Goal: Task Accomplishment & Management: Complete application form

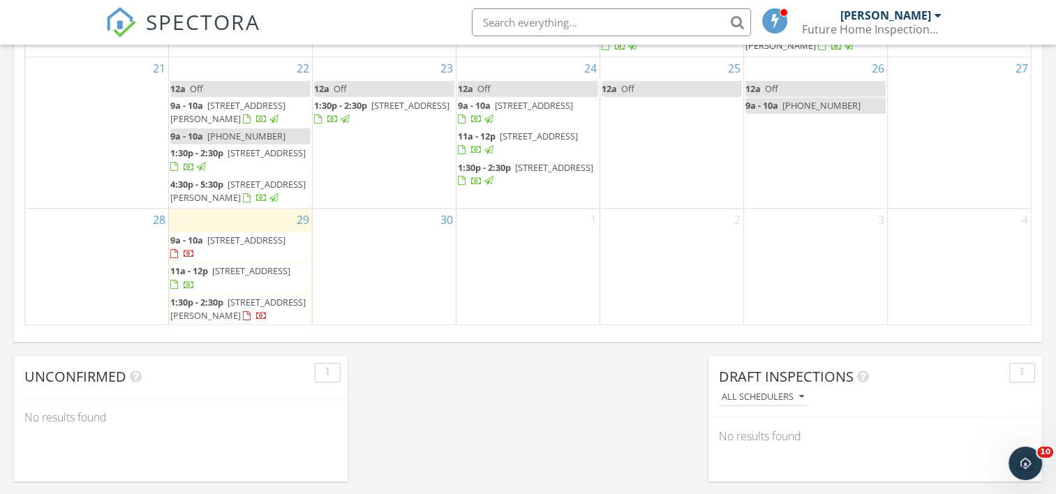
scroll to position [145, 0]
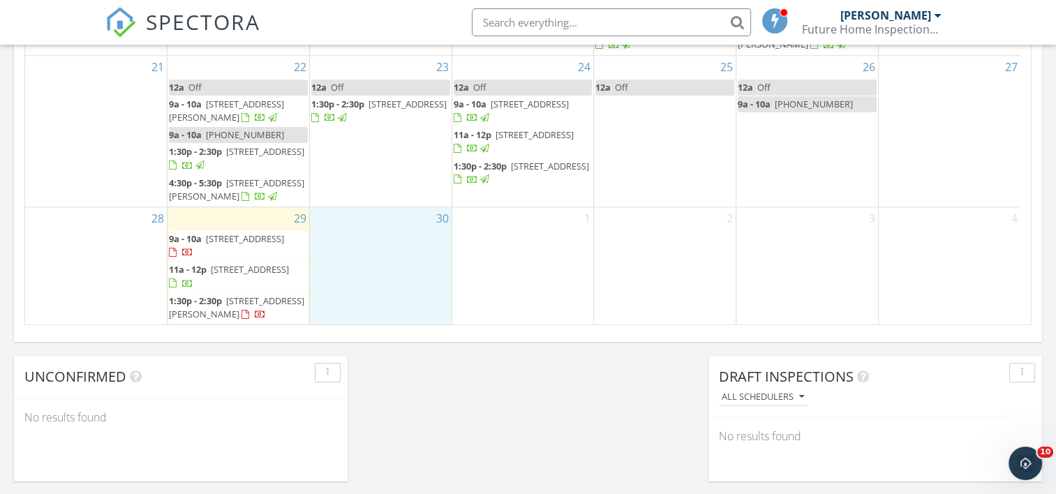
click at [353, 277] on div "30" at bounding box center [381, 265] width 142 height 117
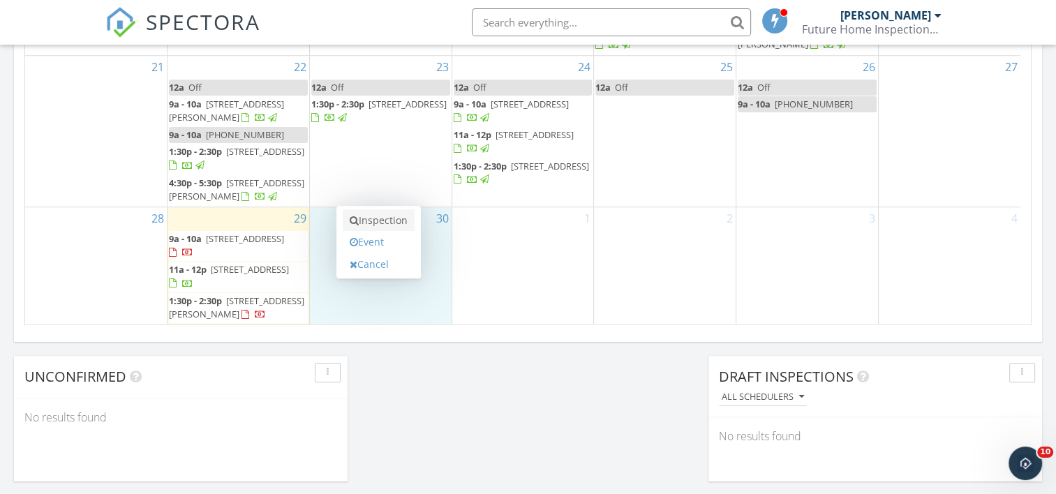
click at [392, 216] on link "Inspection" at bounding box center [379, 220] width 72 height 22
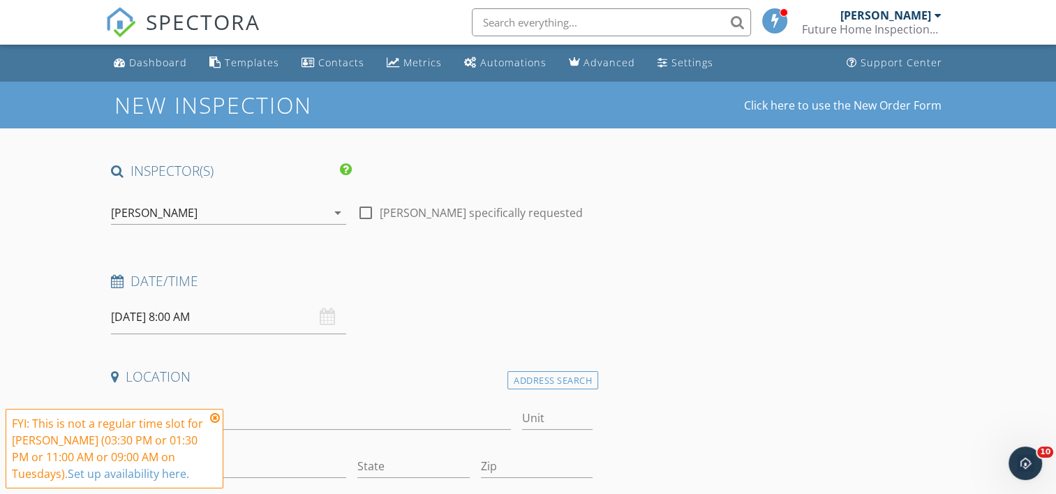
click at [154, 318] on input "09/30/2025 8:00 AM" at bounding box center [228, 317] width 235 height 34
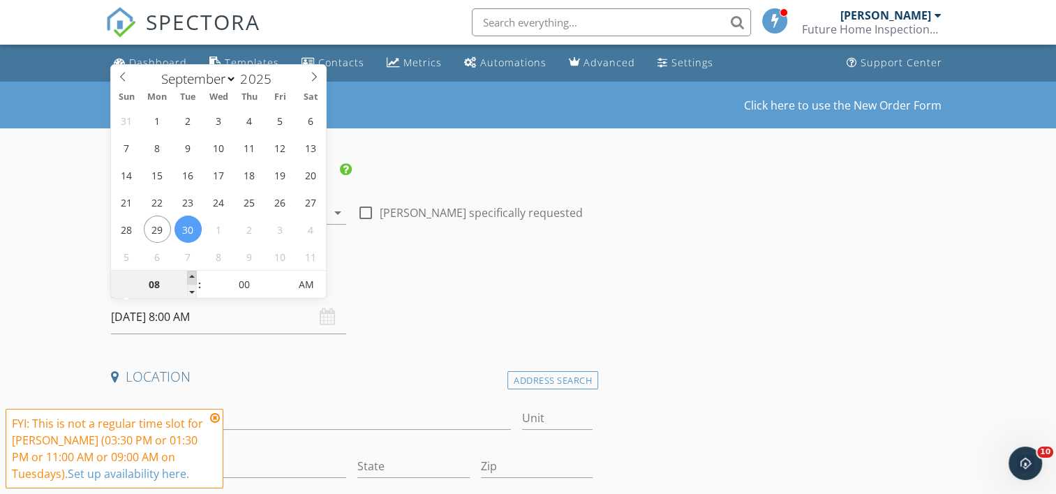
type input "09"
type input "09/30/2025 9:00 AM"
click at [191, 277] on span at bounding box center [192, 278] width 10 height 14
type input "10"
type input "09/30/2025 10:00 AM"
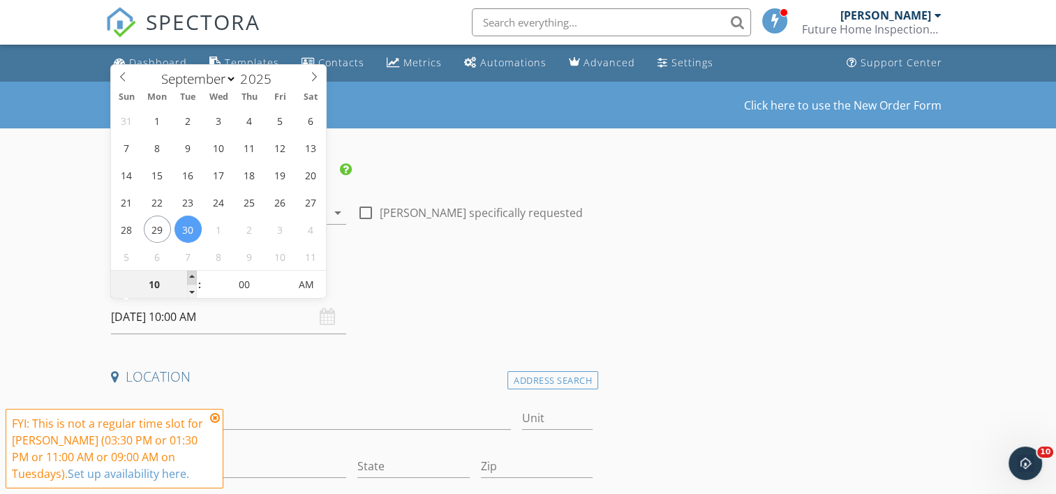
click at [191, 277] on span at bounding box center [192, 278] width 10 height 14
type input "11"
type input "09/30/2025 11:00 AM"
click at [191, 277] on span at bounding box center [192, 278] width 10 height 14
type input "12"
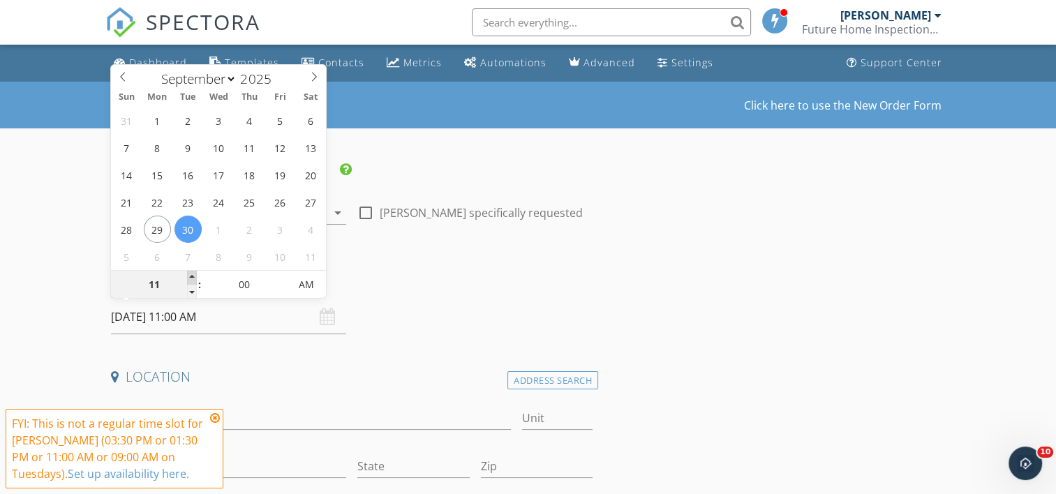
type input "09/30/2025 12:00 PM"
click at [191, 277] on span at bounding box center [192, 278] width 10 height 14
type input "01"
type input "09/30/2025 1:00 PM"
click at [191, 277] on span at bounding box center [192, 278] width 10 height 14
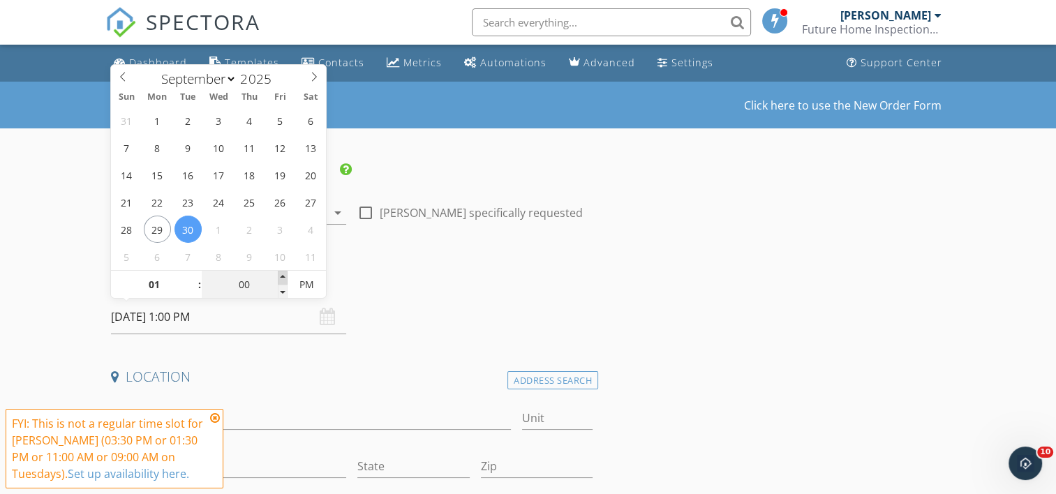
type input "05"
type input "09/30/2025 1:05 PM"
click at [278, 278] on span at bounding box center [283, 278] width 10 height 14
type input "10"
type input "09/30/2025 1:10 PM"
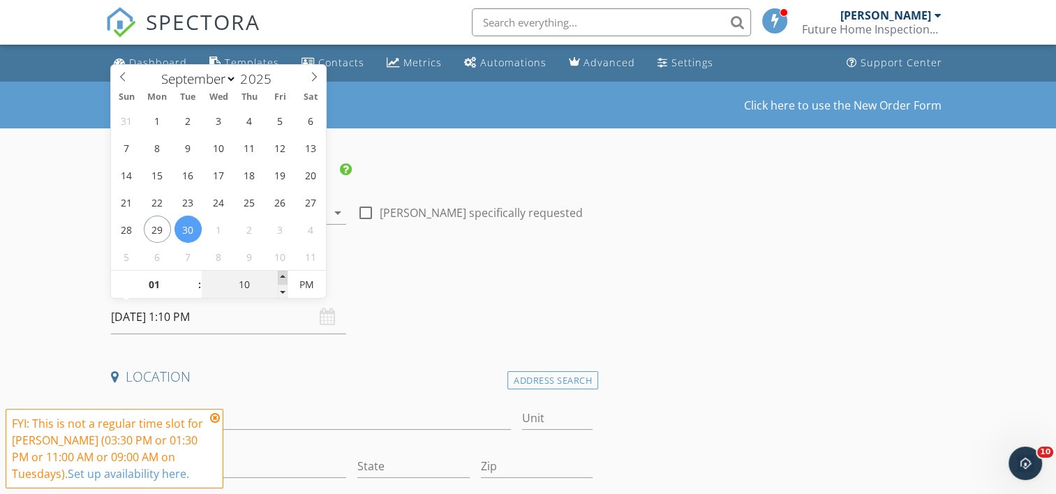
click at [278, 278] on span at bounding box center [283, 278] width 10 height 14
type input "15"
type input "09/30/2025 1:15 PM"
click at [278, 278] on span at bounding box center [283, 278] width 10 height 14
type input "20"
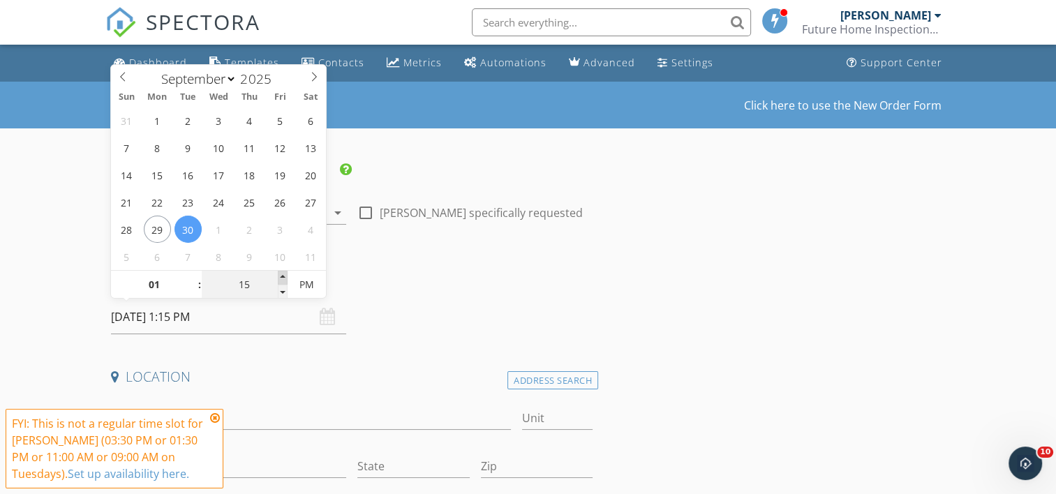
type input "09/30/2025 1:20 PM"
click at [278, 278] on span at bounding box center [283, 278] width 10 height 14
type input "25"
type input "09/30/2025 1:25 PM"
click at [278, 278] on span at bounding box center [283, 278] width 10 height 14
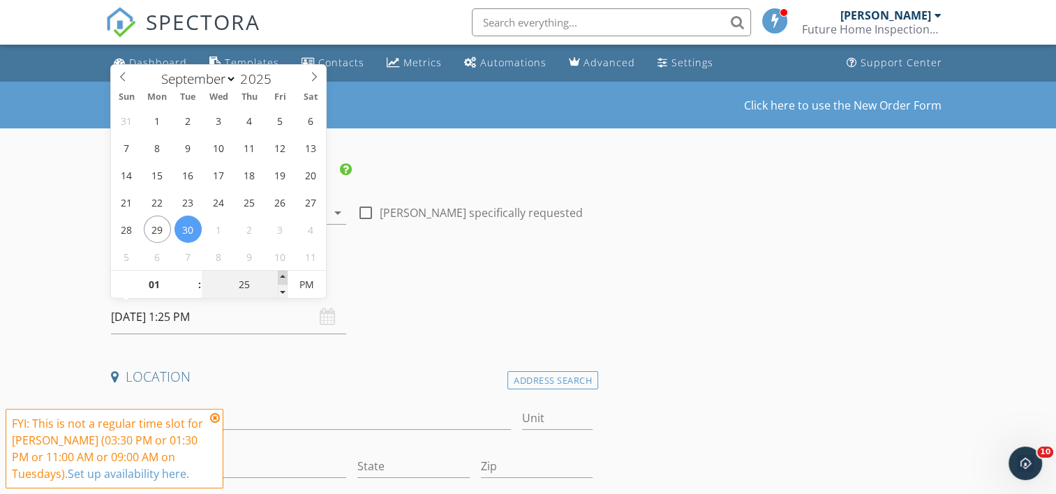
type input "30"
type input "09/30/2025 1:30 PM"
click at [278, 278] on span at bounding box center [283, 278] width 10 height 14
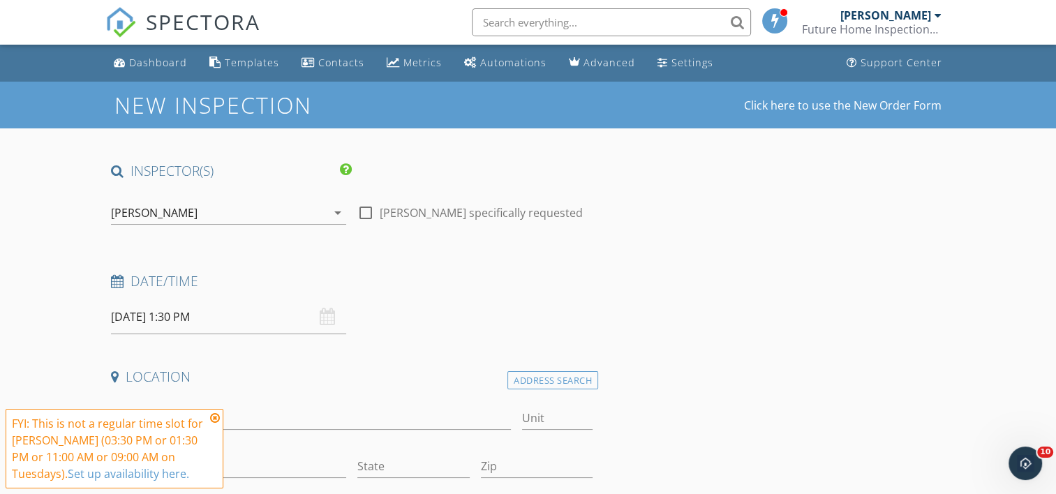
click at [459, 300] on div "Date/Time 09/30/2025 1:30 PM" at bounding box center [351, 303] width 493 height 62
click at [213, 417] on icon at bounding box center [215, 417] width 10 height 11
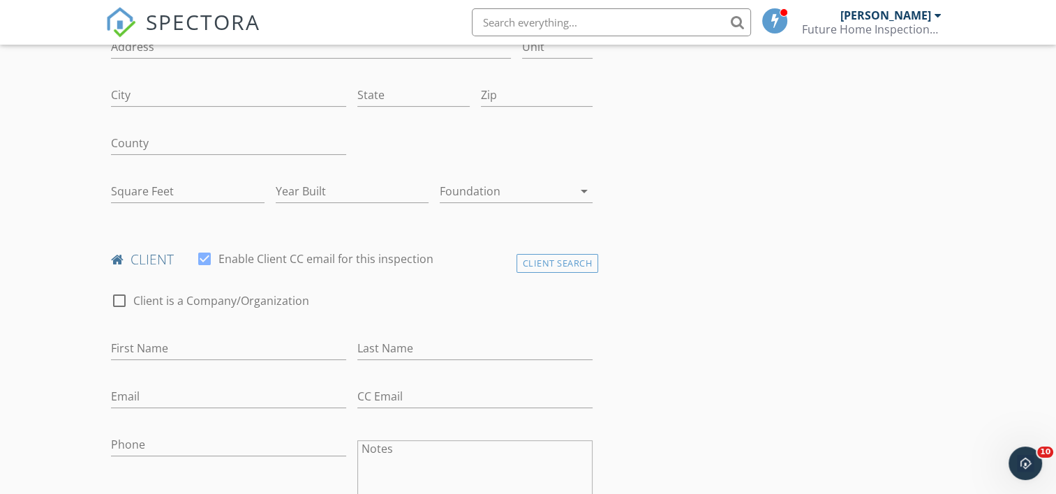
scroll to position [372, 0]
click at [156, 338] on input "First Name" at bounding box center [228, 347] width 235 height 23
type input "Sunday"
click at [382, 346] on input "Last Name" at bounding box center [474, 347] width 235 height 23
type input "Payne"
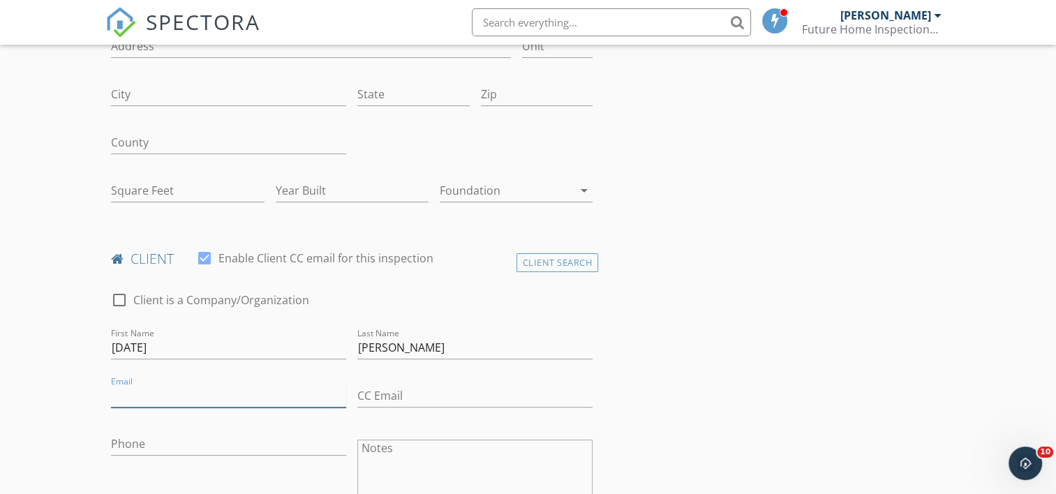
click at [151, 398] on input "Email" at bounding box center [228, 396] width 235 height 23
type input "spp0899@outlook.com"
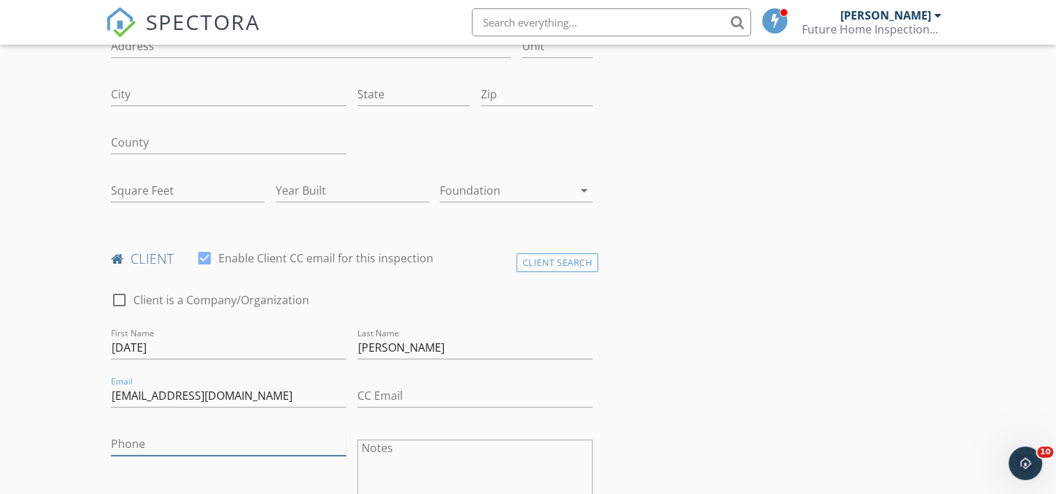
click at [179, 449] on input "Phone" at bounding box center [228, 444] width 235 height 23
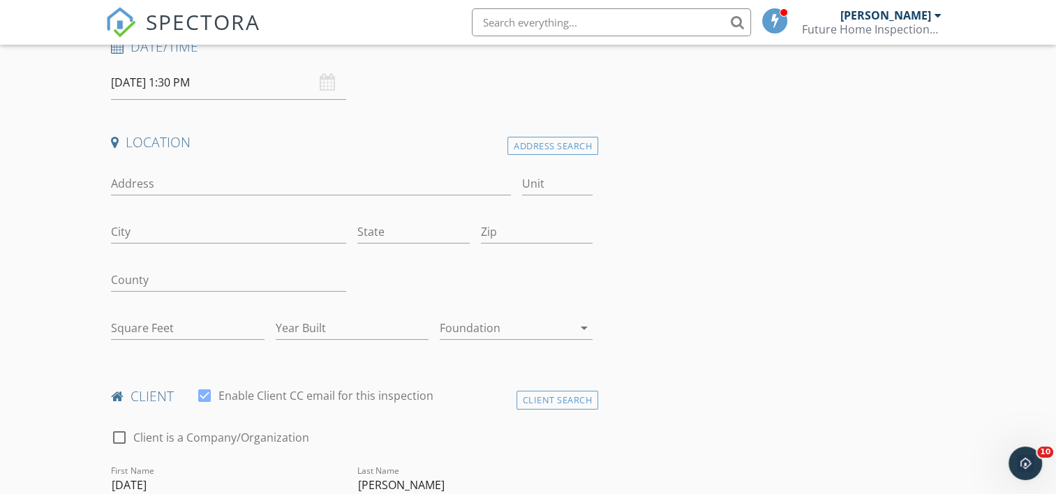
scroll to position [232, 0]
type input "407-963-3478"
click at [146, 183] on input "Address" at bounding box center [310, 185] width 399 height 23
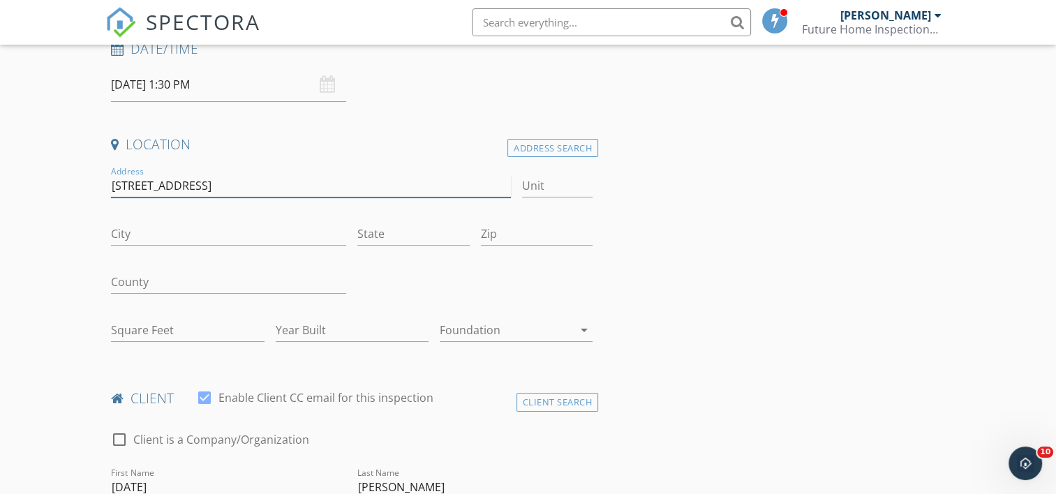
type input "210 Peppertree Dr"
click at [528, 232] on input "Zip" at bounding box center [537, 234] width 112 height 23
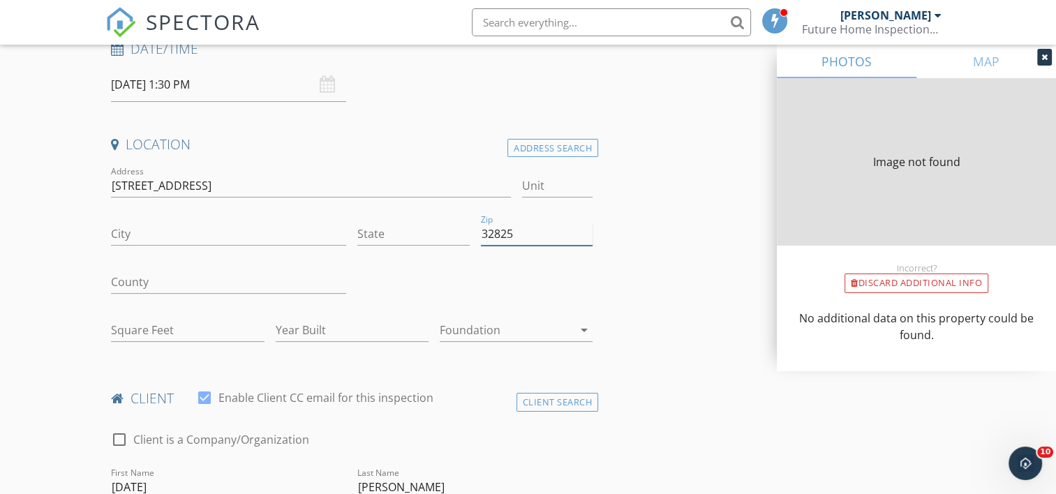
type input "32825"
click at [899, 339] on p "No additional data on this property could be found." at bounding box center [916, 326] width 246 height 33
type input "ORLANDO"
type input "FL"
type input "1603"
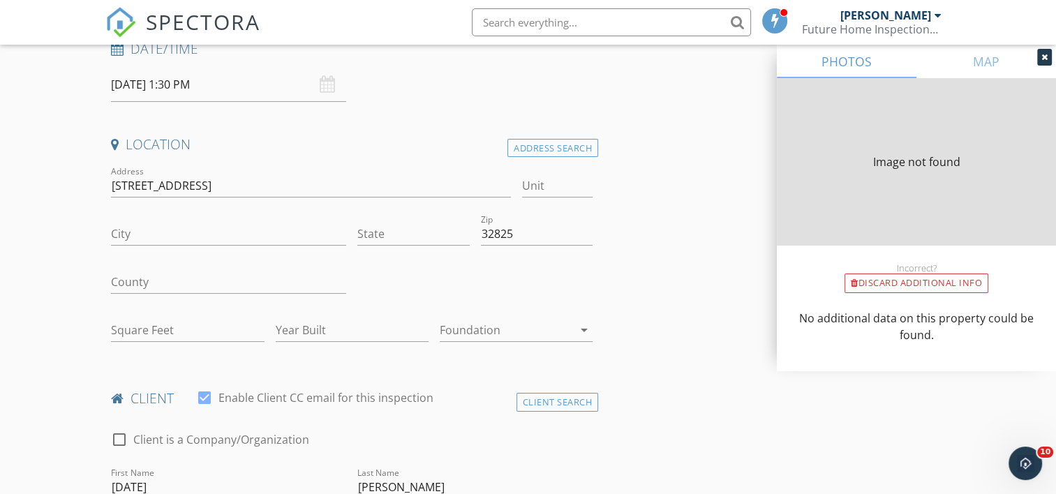
type input "1980"
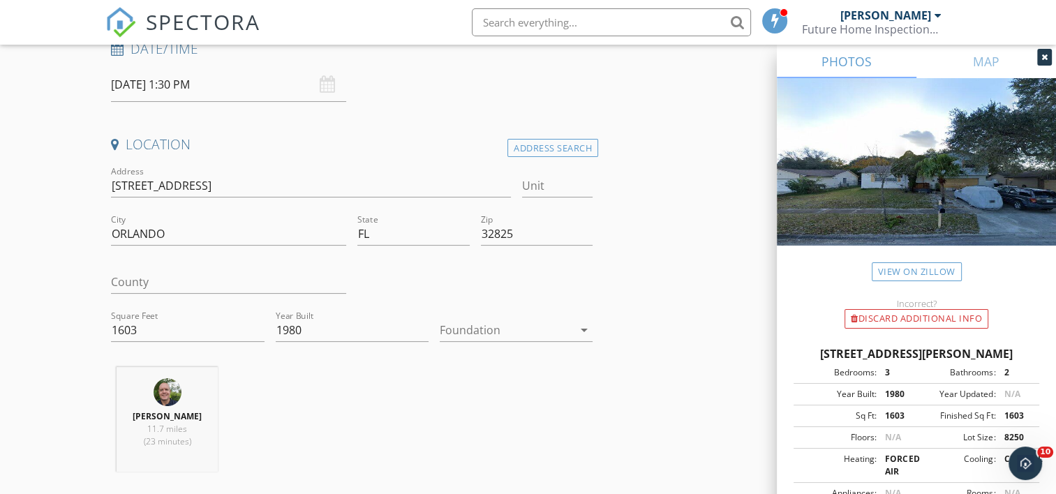
drag, startPoint x: 709, startPoint y: 346, endPoint x: 717, endPoint y: 315, distance: 32.5
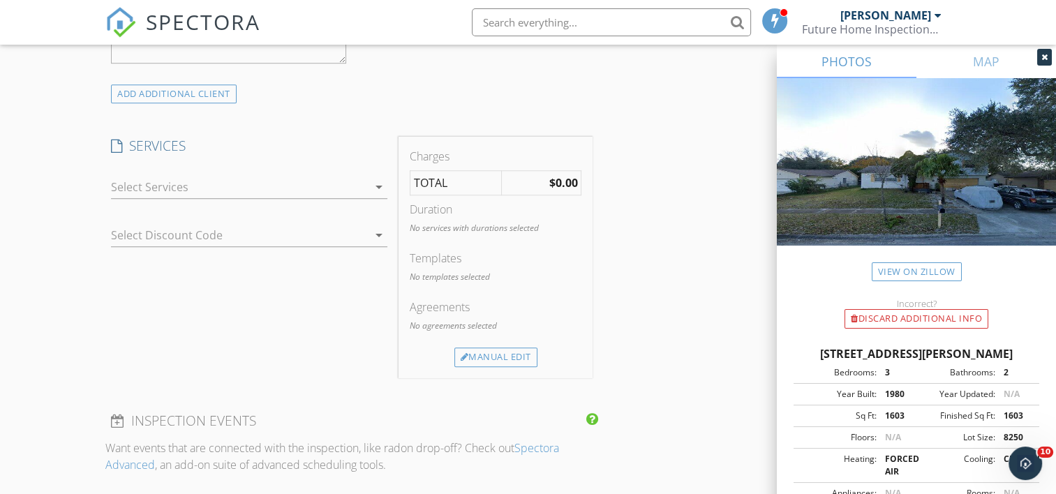
scroll to position [1070, 0]
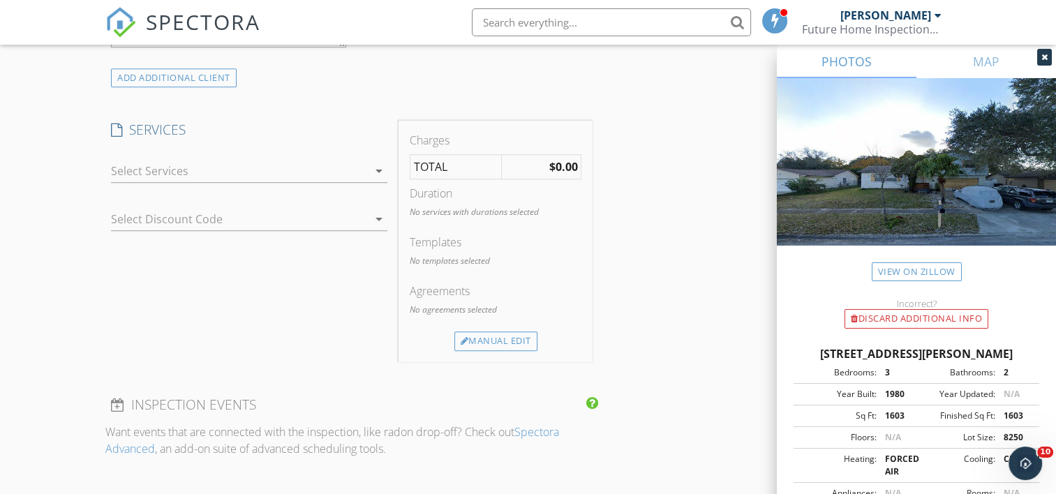
click at [378, 166] on icon "arrow_drop_down" at bounding box center [379, 171] width 17 height 17
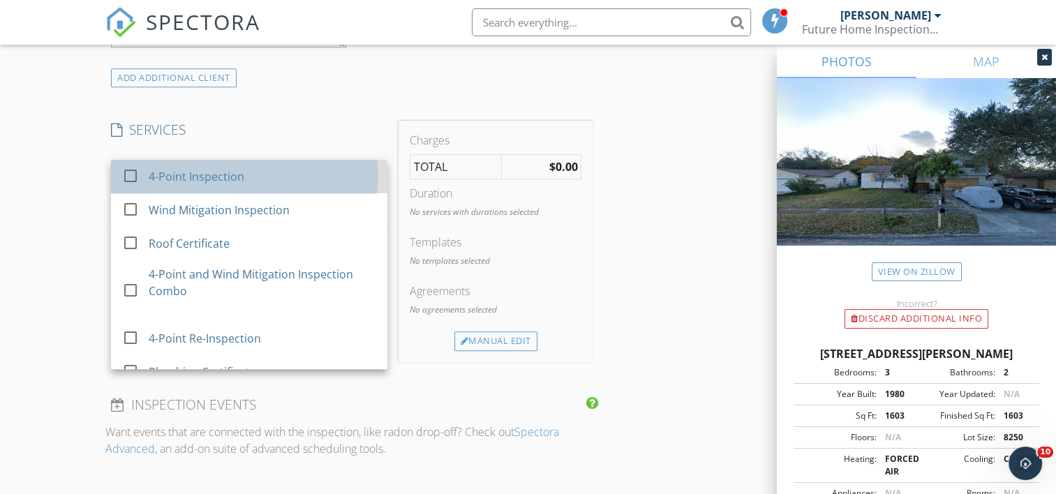
click at [222, 173] on div "4-Point Inspection" at bounding box center [197, 176] width 96 height 17
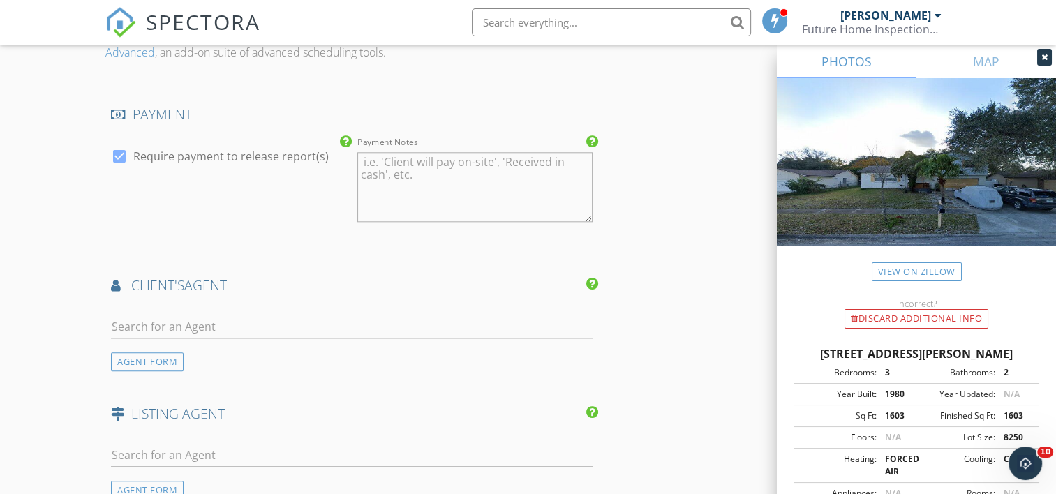
scroll to position [1581, 0]
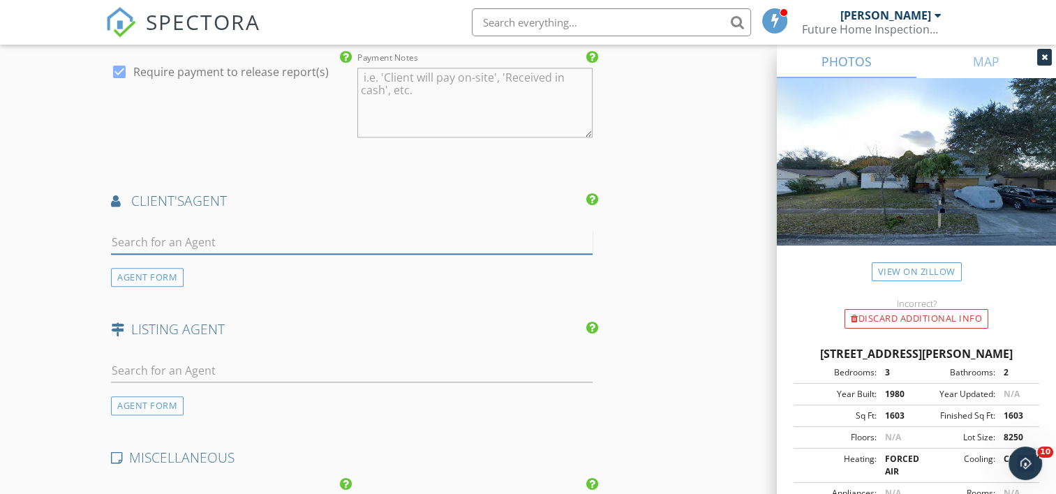
click at [147, 231] on input "text" at bounding box center [352, 242] width 482 height 23
click at [149, 236] on input "text" at bounding box center [352, 242] width 482 height 23
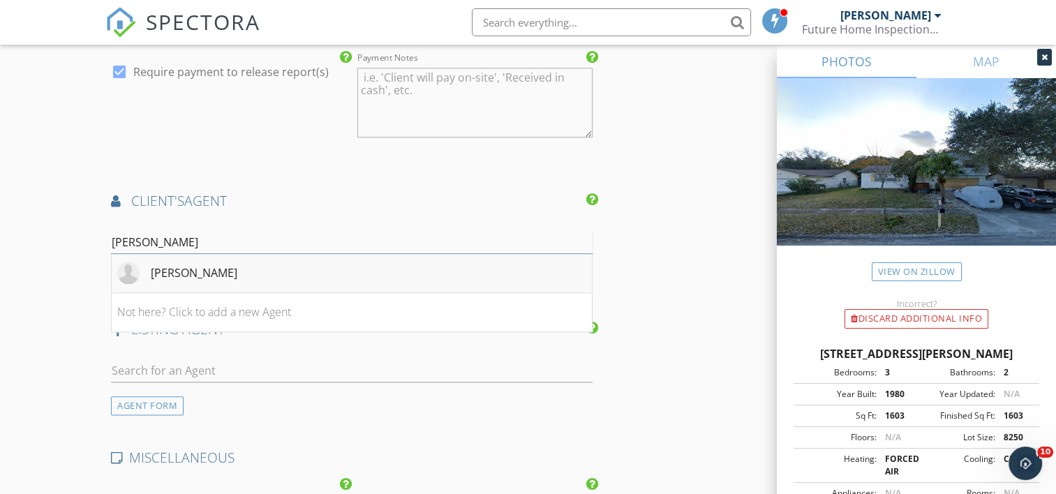
type input "Billy"
click at [173, 265] on div "Billy Sison" at bounding box center [194, 272] width 87 height 17
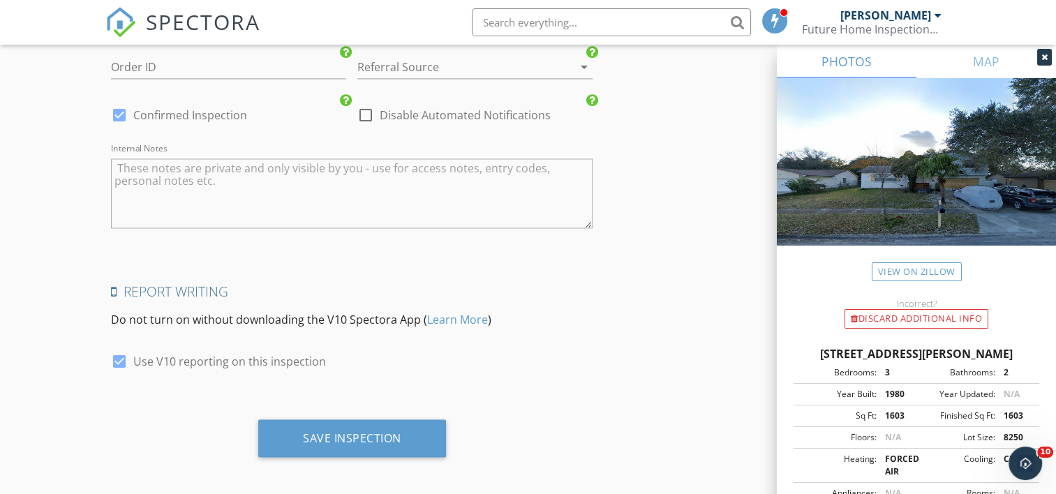
scroll to position [2333, 0]
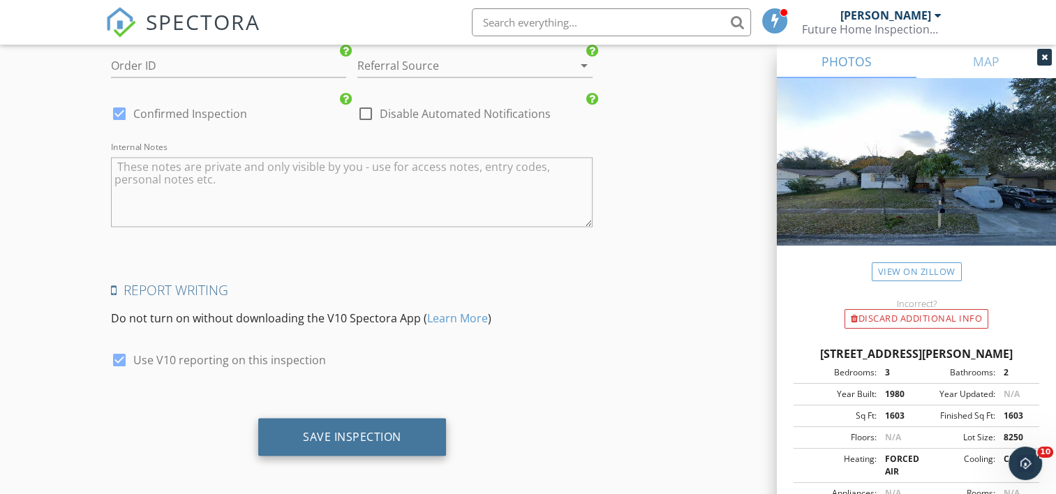
click at [378, 438] on div "Save Inspection" at bounding box center [352, 437] width 188 height 38
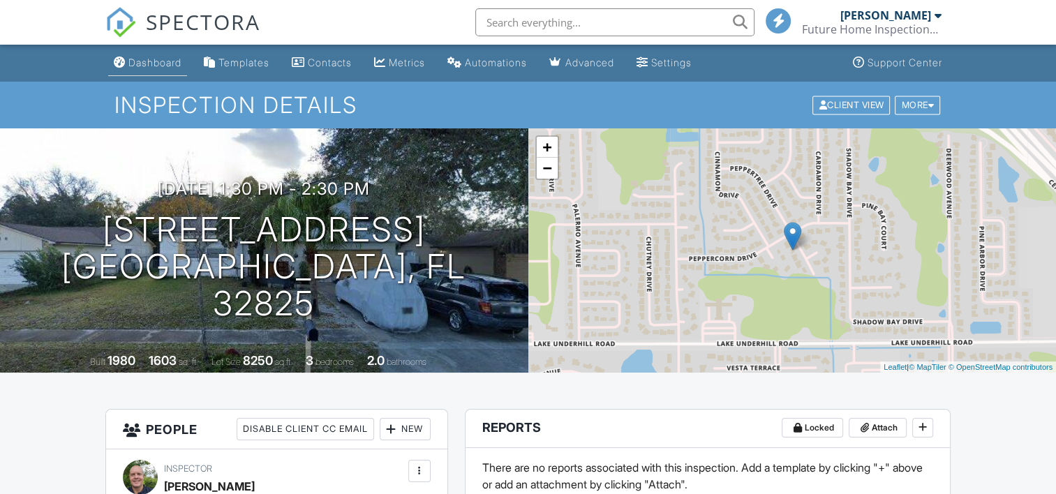
click at [156, 59] on div "Dashboard" at bounding box center [154, 63] width 53 height 12
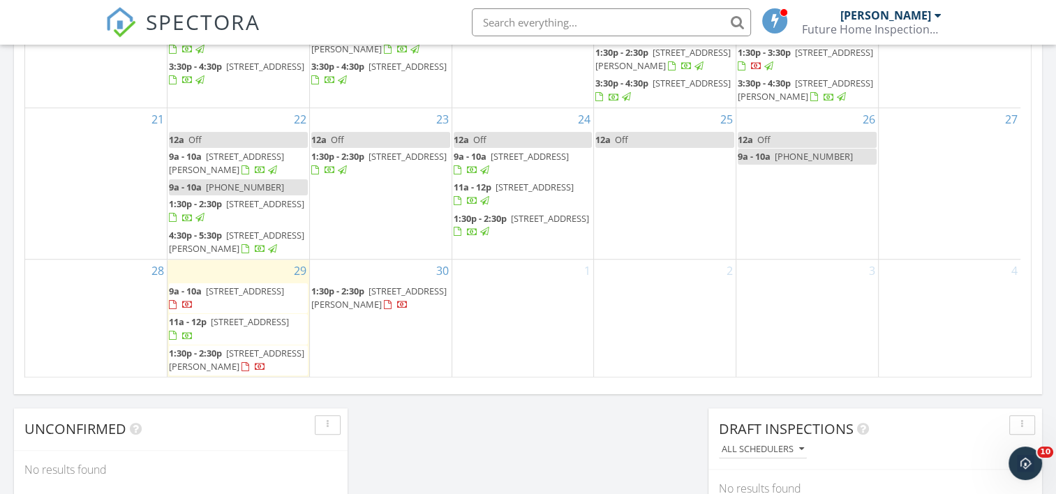
scroll to position [1070, 0]
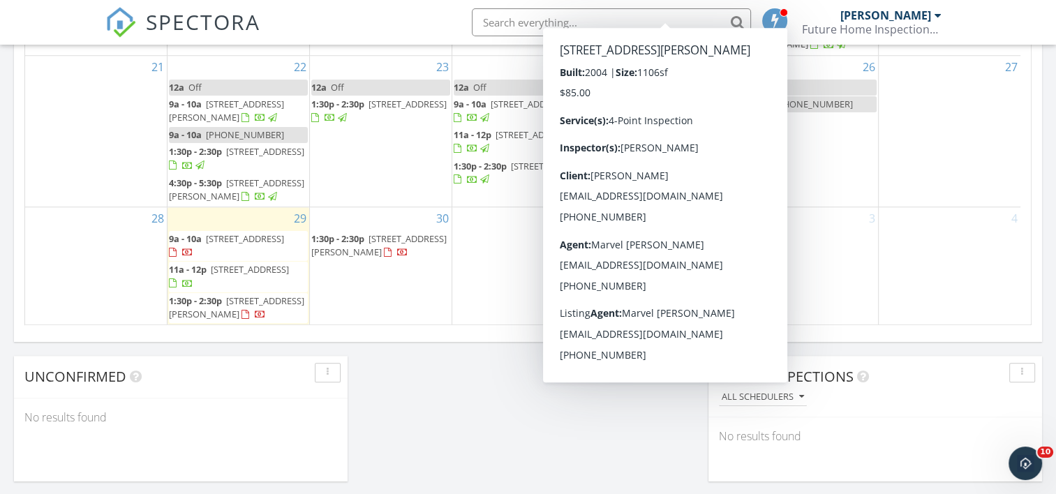
click at [353, 288] on div "30 1:30p - 2:30p [STREET_ADDRESS][PERSON_NAME]" at bounding box center [381, 265] width 142 height 117
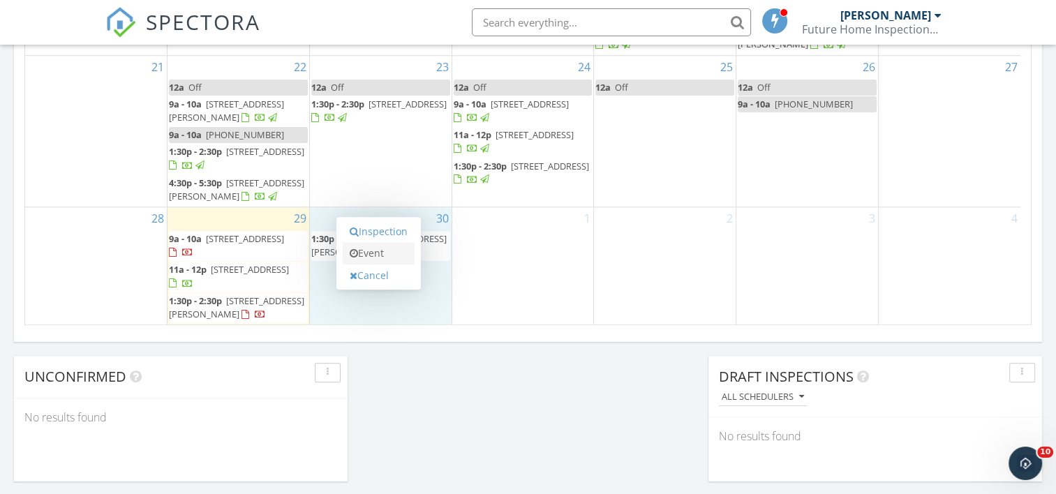
click at [388, 251] on link "Event" at bounding box center [379, 253] width 72 height 22
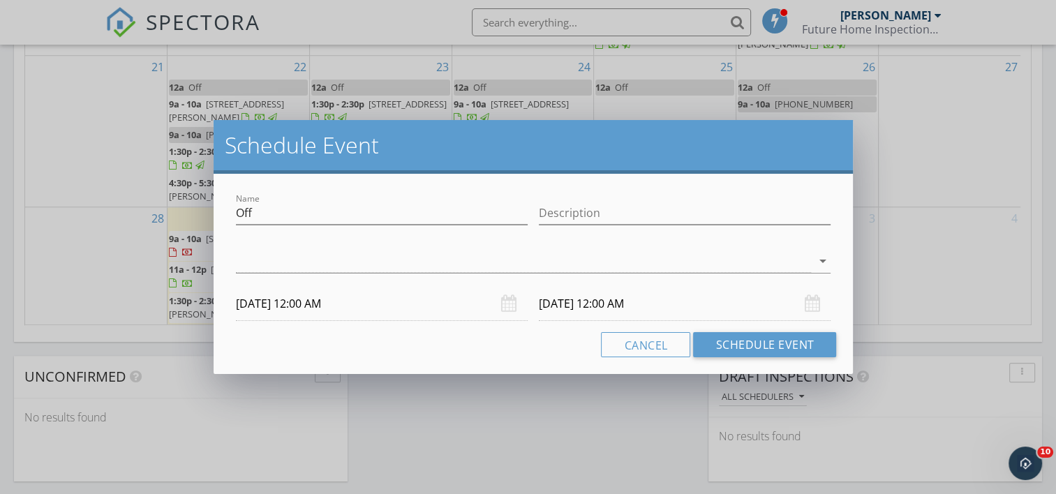
click at [388, 251] on div at bounding box center [524, 261] width 576 height 23
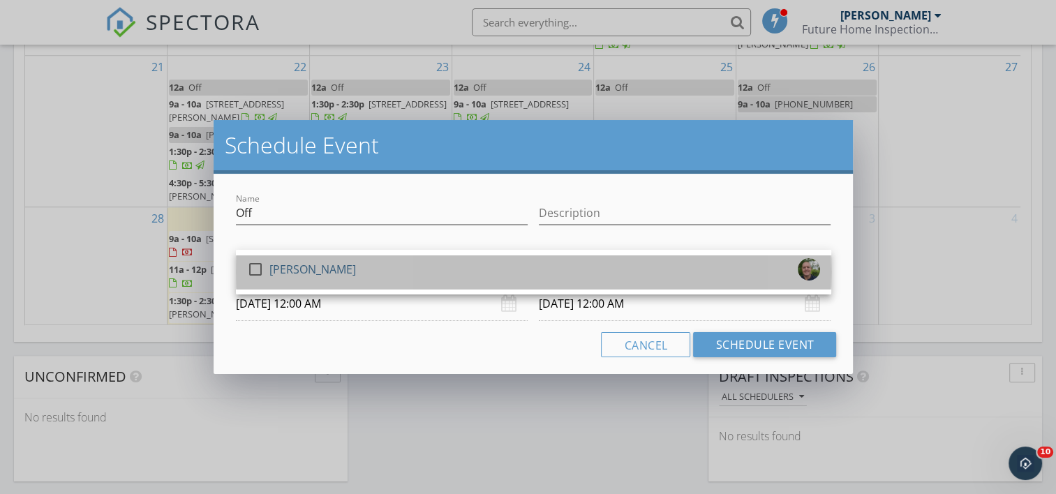
drag, startPoint x: 385, startPoint y: 276, endPoint x: 456, endPoint y: 271, distance: 71.3
click at [385, 276] on div "check_box_outline_blank [PERSON_NAME]" at bounding box center [533, 272] width 573 height 28
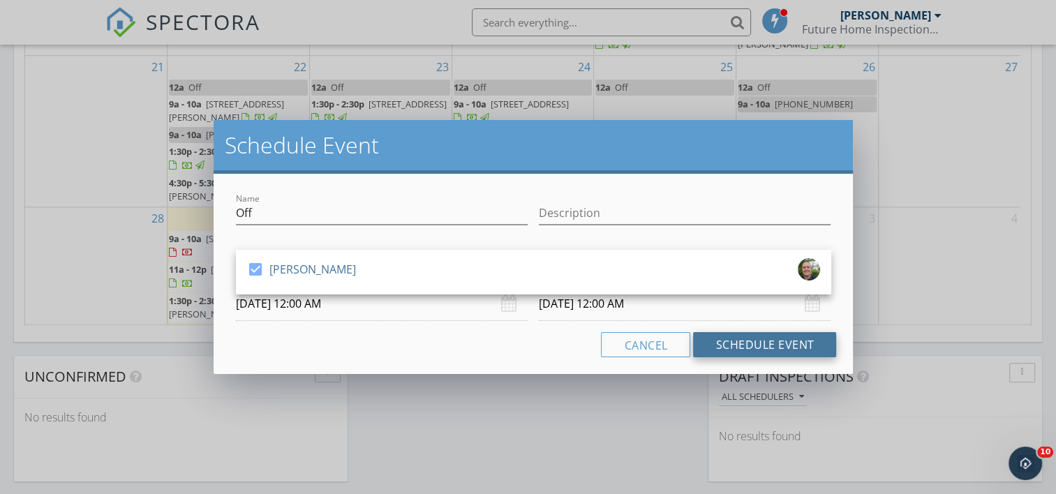
click at [803, 343] on button "Schedule Event" at bounding box center [764, 344] width 143 height 25
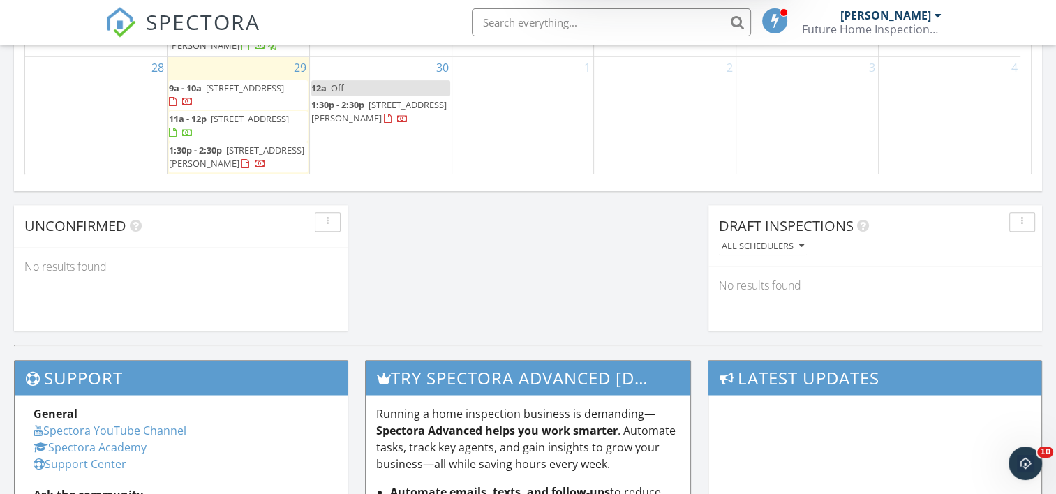
scroll to position [1215, 0]
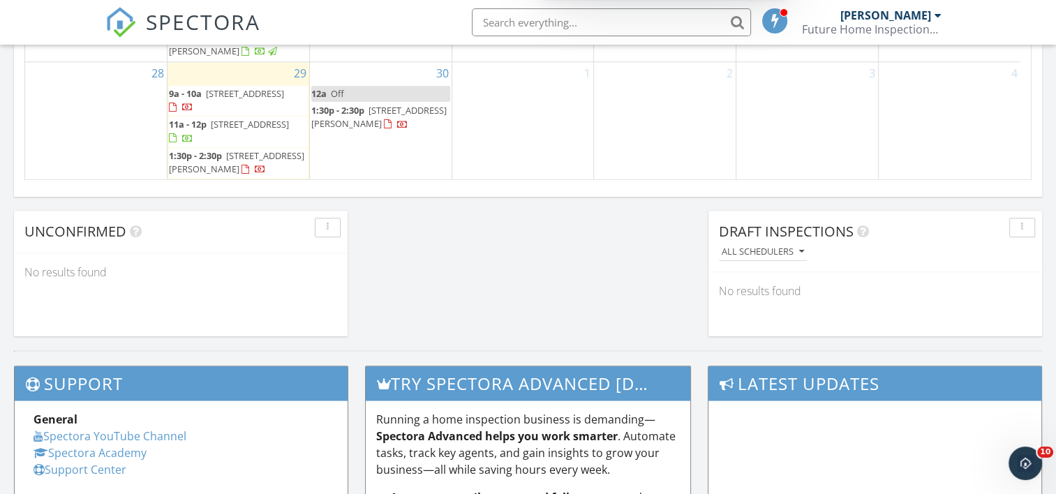
click at [472, 142] on div "1" at bounding box center [523, 120] width 142 height 117
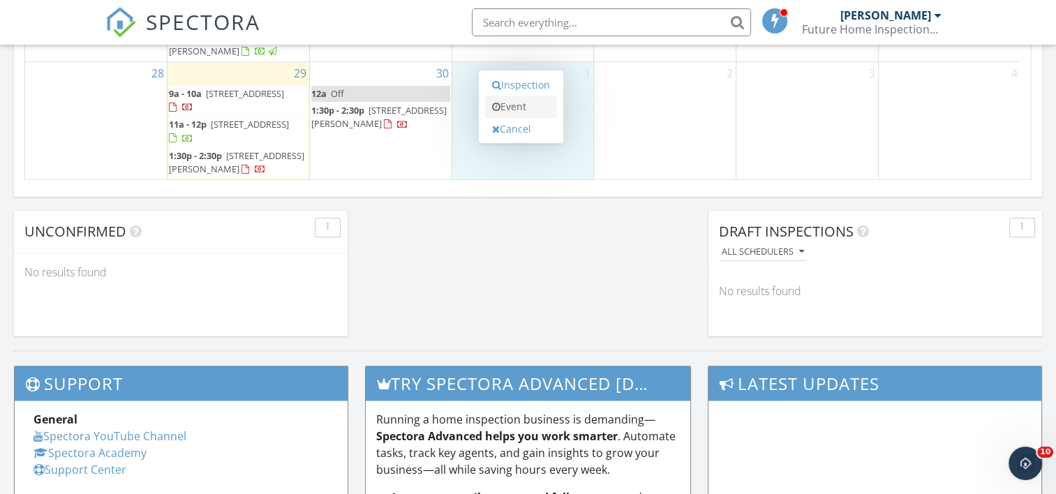
click at [518, 98] on link "Event" at bounding box center [521, 107] width 72 height 22
select select "9"
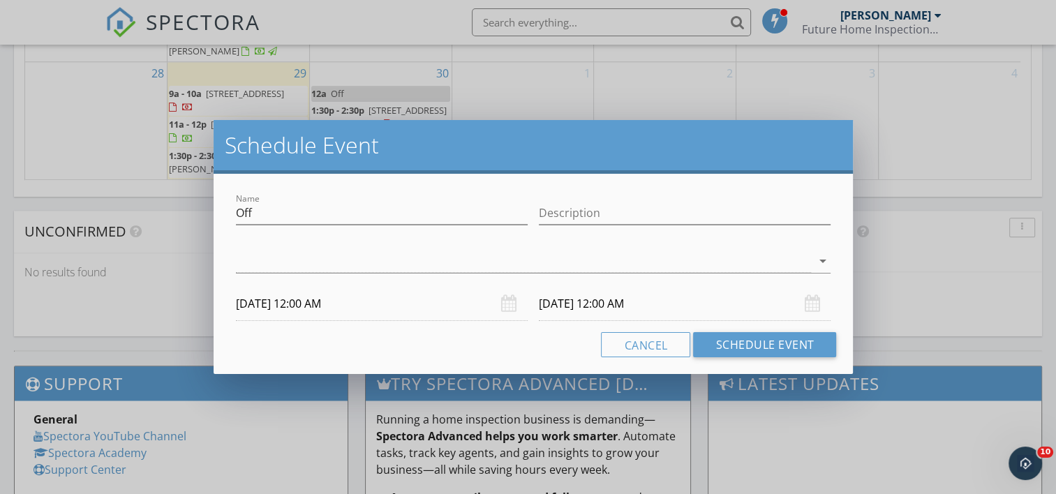
click at [332, 293] on input "[DATE] 12:00 AM" at bounding box center [382, 304] width 292 height 34
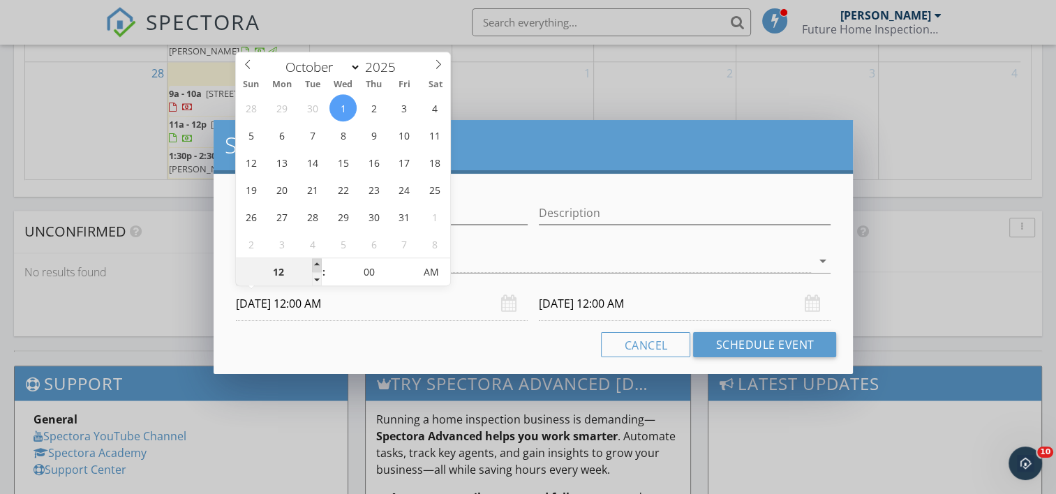
type input "01"
type input "[DATE] 1:00 AM"
click at [319, 267] on span at bounding box center [317, 265] width 10 height 14
type input "02"
type input "[DATE] 2:00 AM"
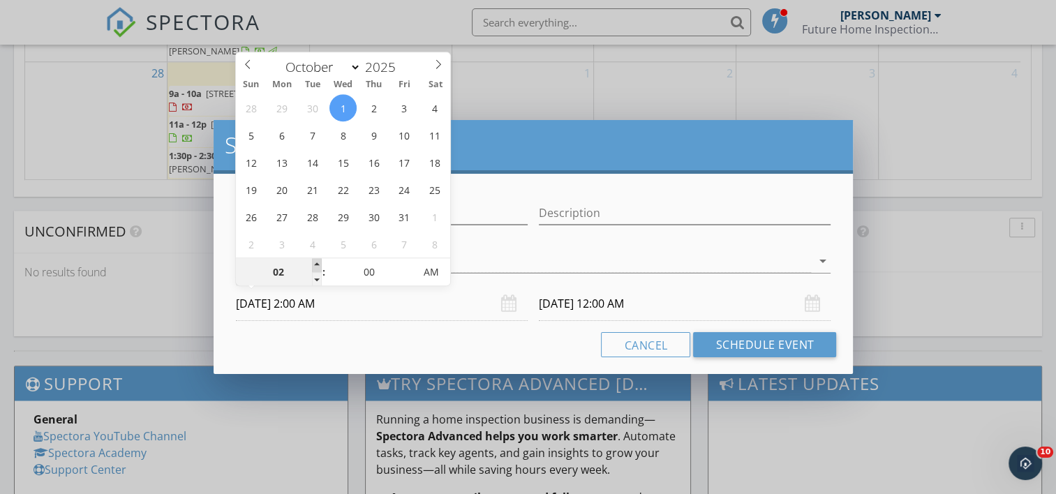
click at [319, 267] on span at bounding box center [317, 265] width 10 height 14
type input "03"
type input "[DATE] 3:00 AM"
click at [319, 267] on span at bounding box center [317, 265] width 10 height 14
type input "04"
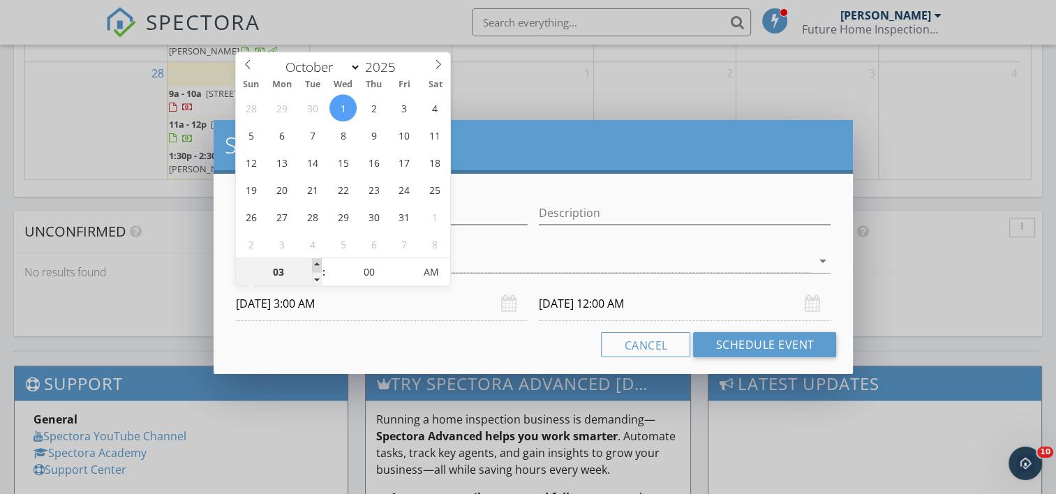
type input "[DATE] 4:00 AM"
click at [319, 267] on span at bounding box center [317, 265] width 10 height 14
type input "05"
type input "[DATE] 5:00 AM"
click at [319, 267] on span at bounding box center [317, 265] width 10 height 14
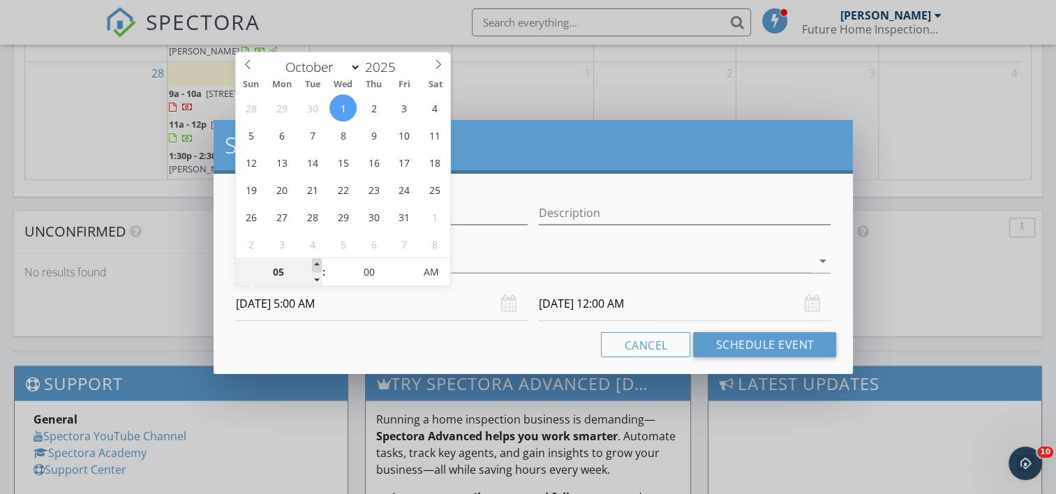
type input "[DATE] 5:00 AM"
type input "06"
type input "[DATE] 6:00 AM"
click at [319, 267] on span at bounding box center [317, 265] width 10 height 14
type input "[DATE] 6:00 AM"
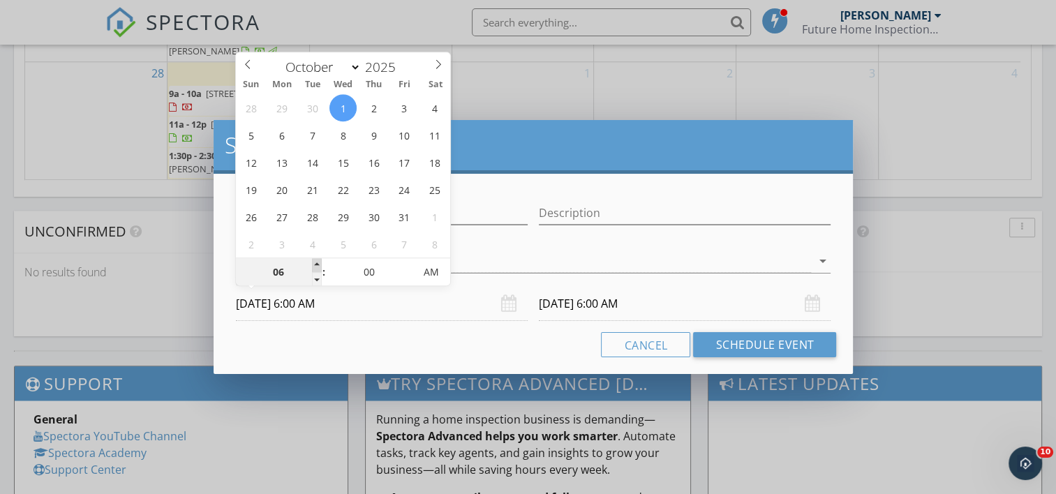
type input "07"
type input "[DATE] 7:00 AM"
click at [319, 267] on span at bounding box center [317, 265] width 10 height 14
type input "08"
type input "[DATE] 8:00 AM"
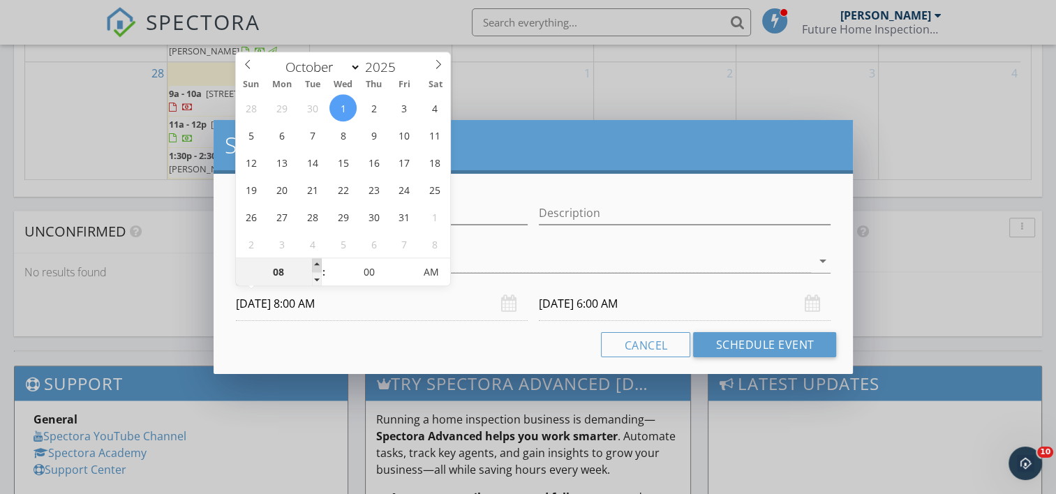
click at [319, 267] on span at bounding box center [317, 265] width 10 height 14
type input "09"
type input "[DATE] 9:00 AM"
click at [319, 267] on span at bounding box center [317, 265] width 10 height 14
type input "10"
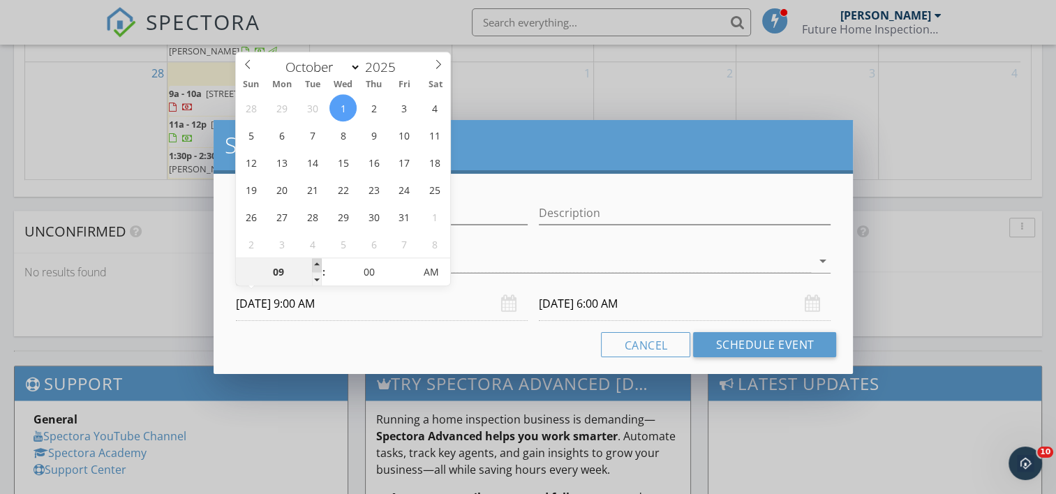
type input "[DATE] 10:00 AM"
click at [319, 267] on span at bounding box center [317, 265] width 10 height 14
type input "10"
type input "[DATE] 10:00 AM"
type input "11"
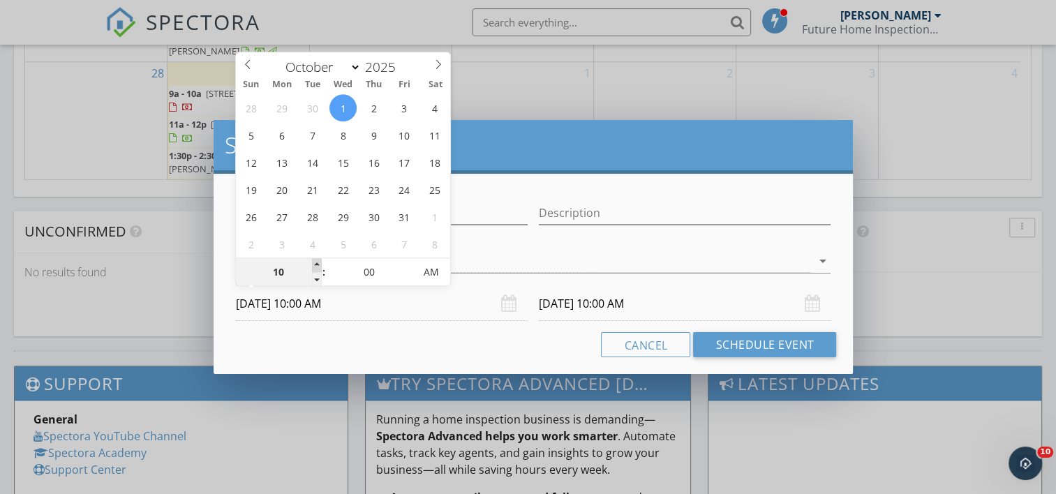
type input "[DATE] 11:00 AM"
click at [319, 267] on span at bounding box center [317, 265] width 10 height 14
type input "11"
type input "[DATE] 11:00 AM"
type input "12"
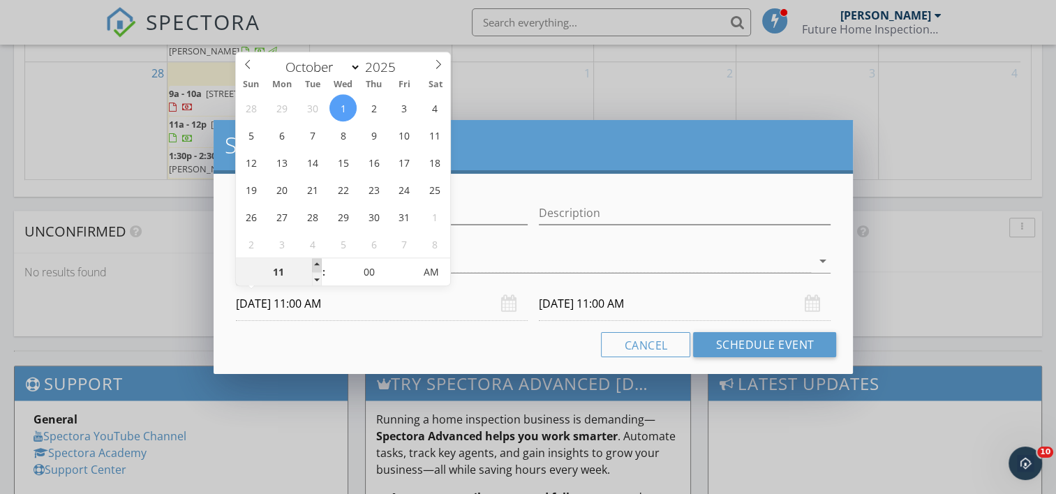
type input "[DATE] 12:00 PM"
click at [319, 267] on span at bounding box center [317, 265] width 10 height 14
type input "12"
type input "[DATE] 12:00 PM"
type input "01"
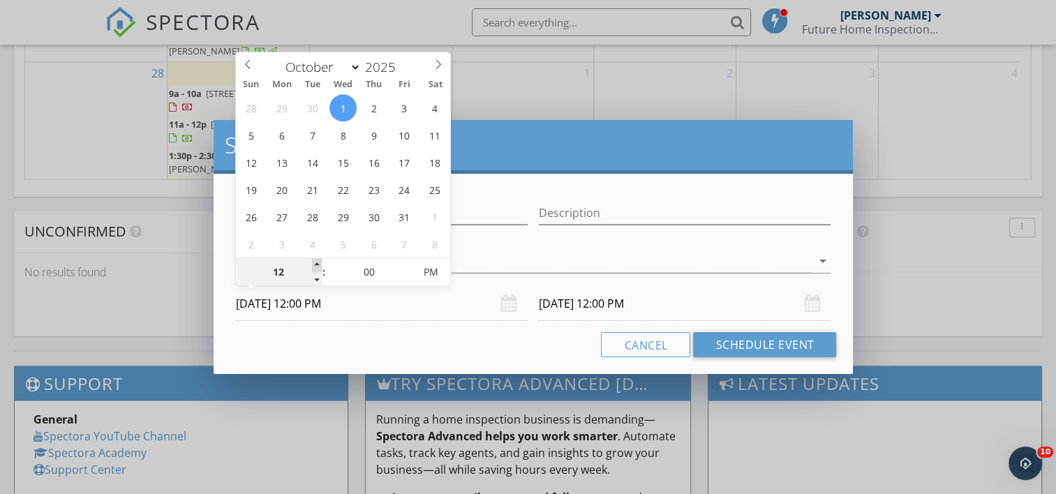
type input "[DATE] 1:00 PM"
click at [319, 267] on span at bounding box center [317, 265] width 10 height 14
type input "01"
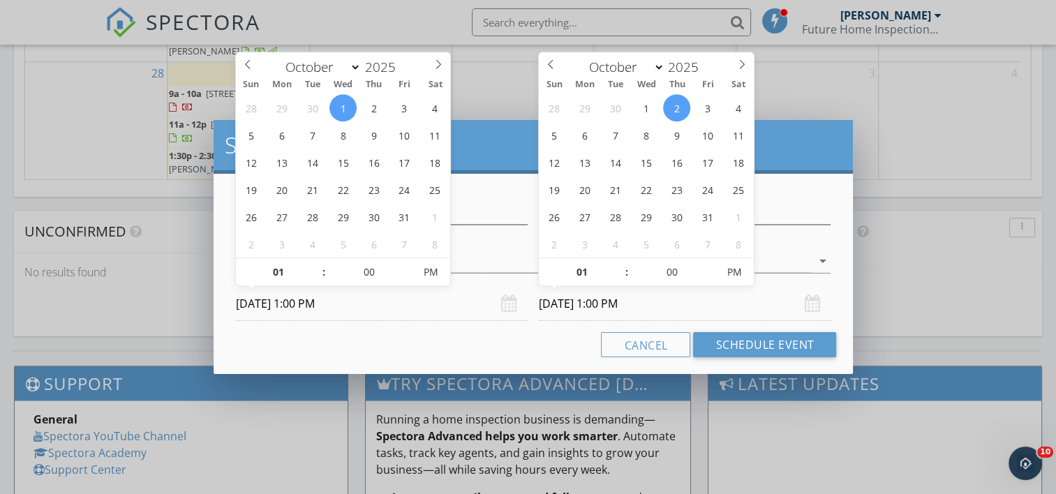
click at [582, 304] on input "[DATE] 1:00 PM" at bounding box center [685, 304] width 292 height 34
type input "[DATE] 1:00 PM"
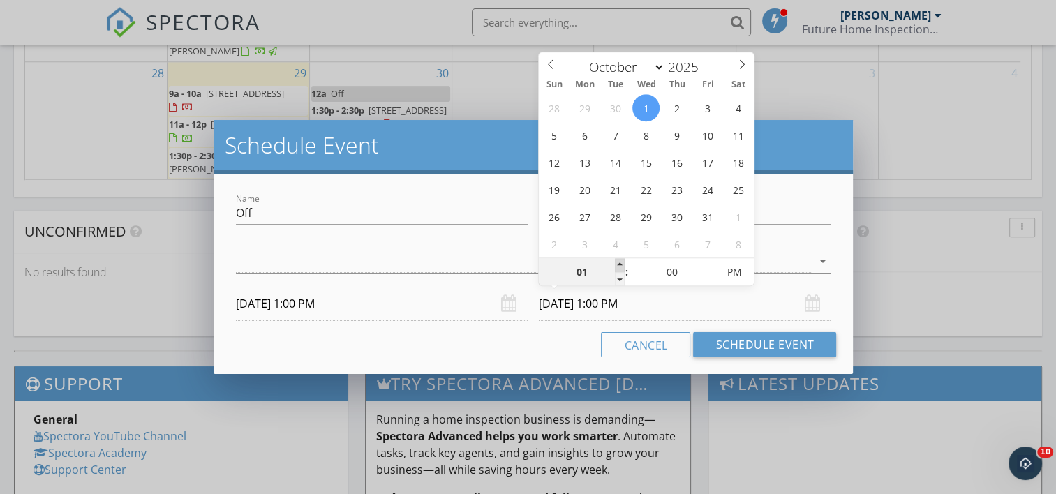
type input "02"
type input "[DATE] 2:00 PM"
click at [620, 264] on span at bounding box center [620, 265] width 10 height 14
type input "03"
type input "[DATE] 3:00 PM"
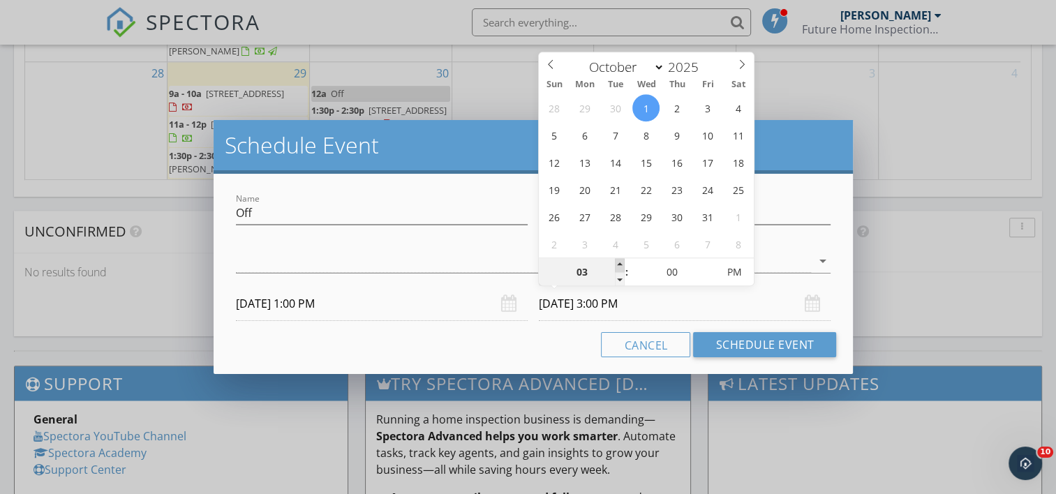
click at [620, 263] on span at bounding box center [620, 265] width 10 height 14
type input "04"
type input "[DATE] 4:00 PM"
click at [619, 263] on span at bounding box center [620, 265] width 10 height 14
type input "05"
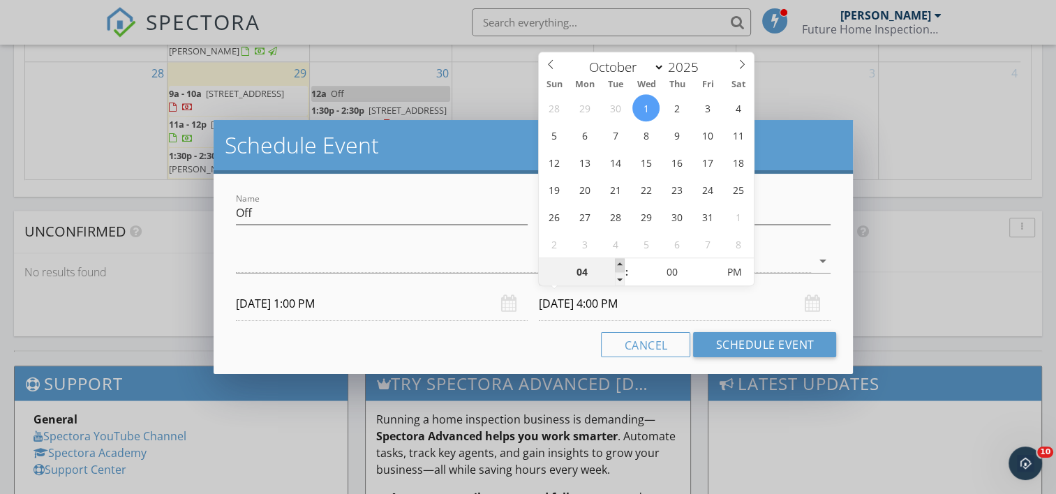
type input "[DATE] 5:00 PM"
click at [619, 263] on span at bounding box center [620, 265] width 10 height 14
click at [458, 264] on div at bounding box center [524, 261] width 576 height 23
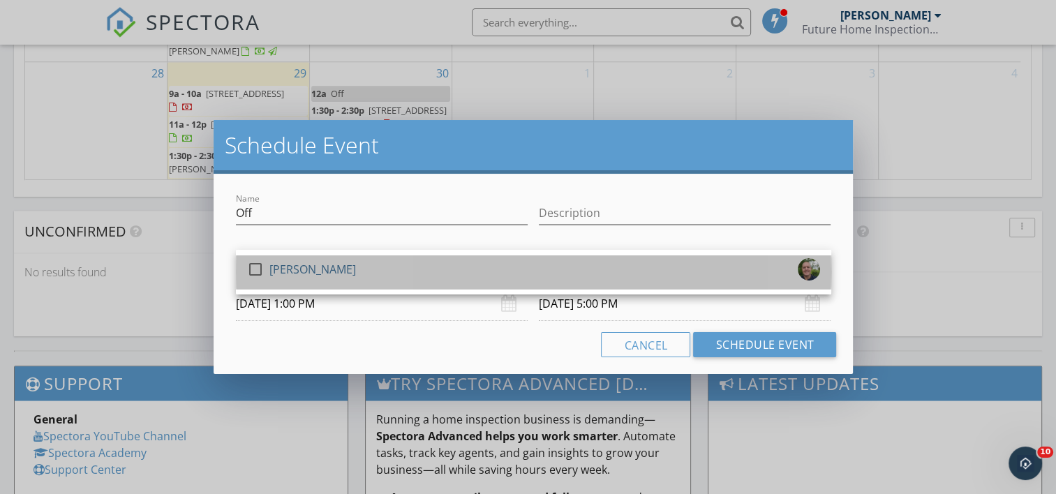
click at [456, 269] on div "check_box_outline_blank [PERSON_NAME]" at bounding box center [533, 272] width 573 height 28
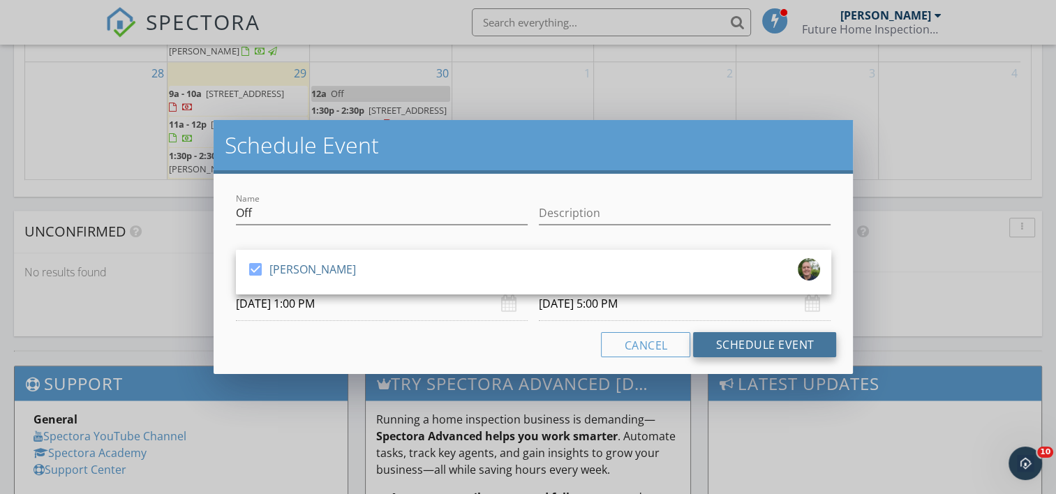
click at [715, 343] on button "Schedule Event" at bounding box center [764, 344] width 143 height 25
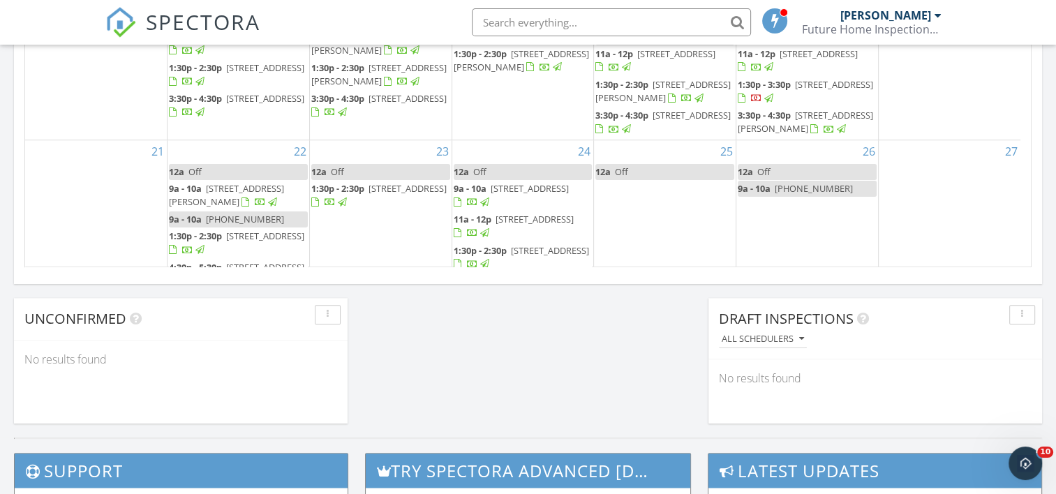
scroll to position [145, 0]
